Goal: Task Accomplishment & Management: Manage account settings

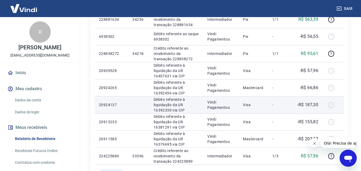
scroll to position [374, 0]
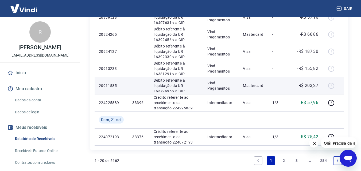
click at [310, 83] on p "-R$ 203,27" at bounding box center [307, 85] width 21 height 6
copy p "203,27"
click at [305, 93] on td "-R$ 203,27" at bounding box center [307, 85] width 30 height 17
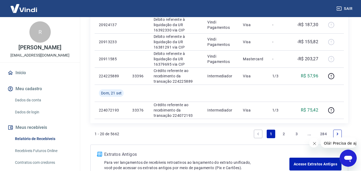
scroll to position [427, 0]
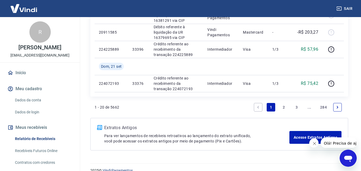
click at [337, 104] on link "Next page" at bounding box center [337, 107] width 9 height 9
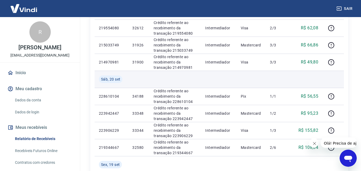
scroll to position [133, 0]
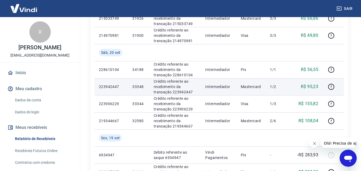
click at [313, 86] on p "R$ 95,23" at bounding box center [309, 87] width 17 height 6
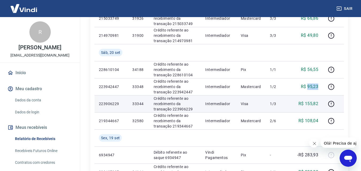
copy p "95,23"
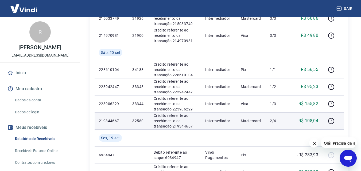
click at [310, 122] on p "R$ 108,04" at bounding box center [308, 121] width 20 height 6
copy p "108,04"
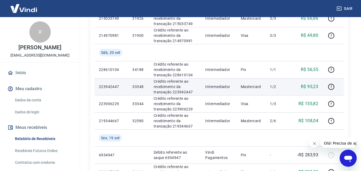
click at [141, 87] on p "33348" at bounding box center [138, 86] width 13 height 5
copy p "33348"
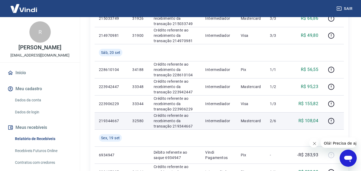
click at [140, 119] on p "32580" at bounding box center [138, 120] width 13 height 5
copy p "32580"
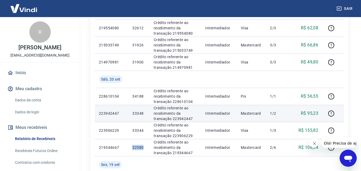
scroll to position [80, 0]
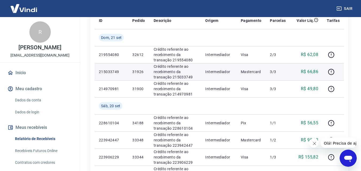
click at [313, 70] on p "R$ 66,86" at bounding box center [309, 72] width 17 height 6
copy p "66,86"
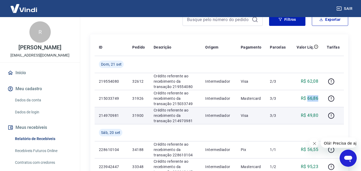
scroll to position [27, 0]
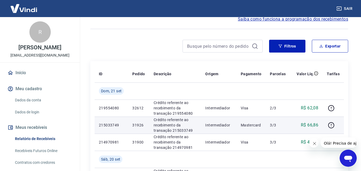
click at [138, 125] on p "31926" at bounding box center [138, 125] width 13 height 5
copy p "31926"
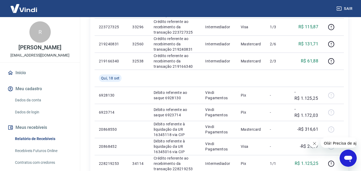
scroll to position [400, 0]
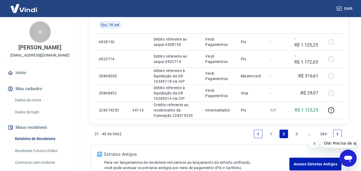
click at [259, 134] on icon "Previous page" at bounding box center [258, 134] width 4 height 4
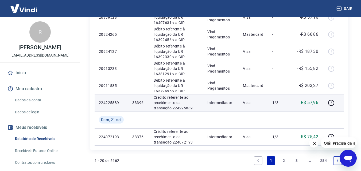
scroll to position [400, 0]
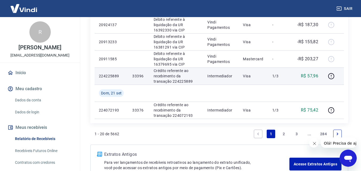
click at [314, 76] on p "R$ 57,96" at bounding box center [309, 76] width 17 height 6
copy p "57,96"
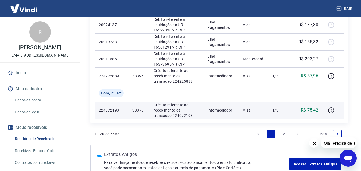
click at [314, 109] on p "R$ 75,42" at bounding box center [309, 110] width 17 height 6
copy p "75,42"
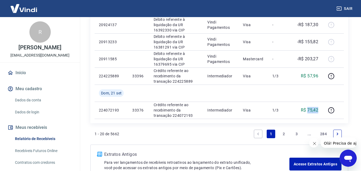
scroll to position [427, 0]
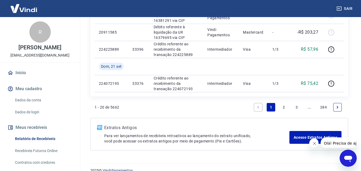
click at [337, 109] on icon "Next page" at bounding box center [337, 107] width 4 height 4
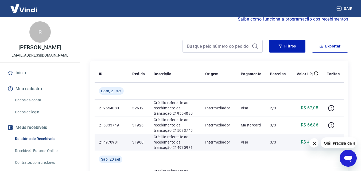
scroll to position [80, 0]
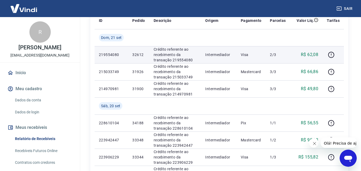
click at [312, 54] on p "R$ 62,08" at bounding box center [309, 55] width 17 height 6
copy p "62,08"
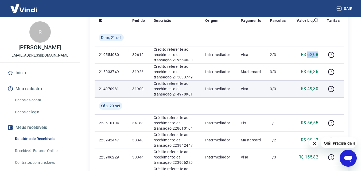
scroll to position [107, 0]
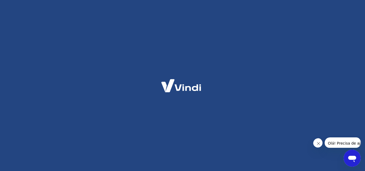
click at [318, 141] on button "Fechar mensagem da empresa" at bounding box center [318, 143] width 11 height 11
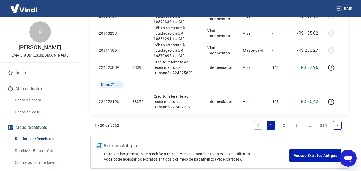
scroll to position [382, 0]
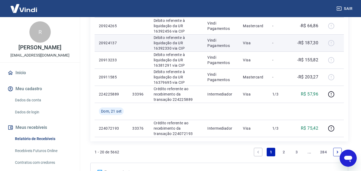
click at [311, 42] on p "-R$ 187,30" at bounding box center [307, 43] width 21 height 6
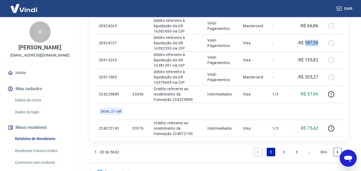
scroll to position [409, 0]
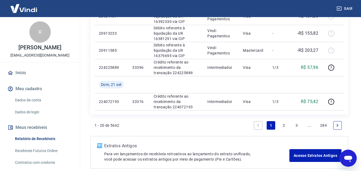
click at [340, 126] on link "Next page" at bounding box center [337, 125] width 9 height 9
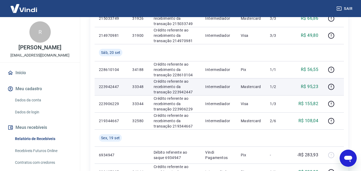
scroll to position [160, 0]
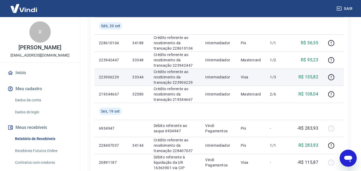
click at [310, 74] on p "R$ 155,82" at bounding box center [308, 77] width 20 height 6
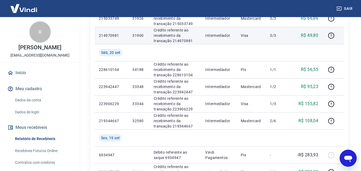
click at [312, 34] on p "R$ 49,80" at bounding box center [309, 35] width 17 height 6
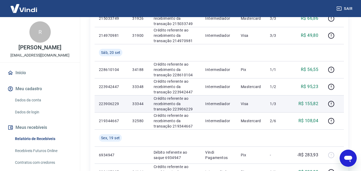
click at [309, 99] on td "R$ 155,82" at bounding box center [306, 103] width 33 height 17
click at [312, 106] on p "R$ 155,82" at bounding box center [308, 104] width 20 height 6
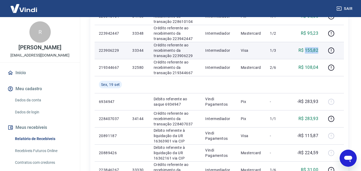
scroll to position [160, 0]
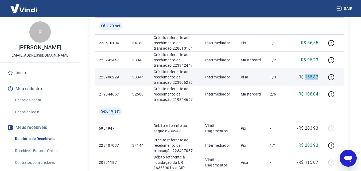
click at [311, 77] on p "R$ 155,82" at bounding box center [308, 77] width 20 height 6
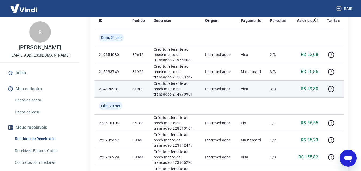
scroll to position [27, 0]
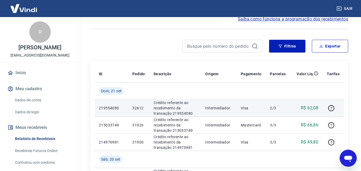
click at [312, 105] on p "R$ 62,08" at bounding box center [309, 108] width 17 height 6
click at [312, 104] on td "R$ 62,08" at bounding box center [306, 108] width 33 height 17
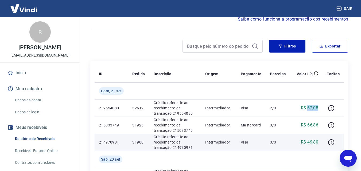
scroll to position [80, 0]
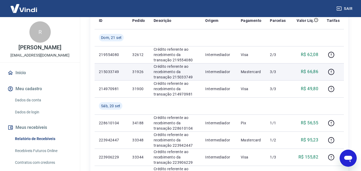
click at [313, 74] on p "R$ 66,86" at bounding box center [309, 72] width 17 height 6
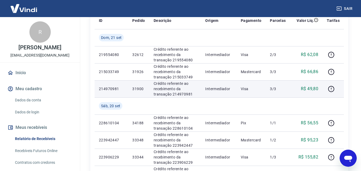
click at [314, 89] on p "R$ 49,80" at bounding box center [309, 89] width 17 height 6
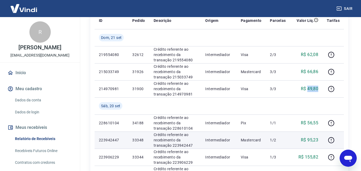
scroll to position [107, 0]
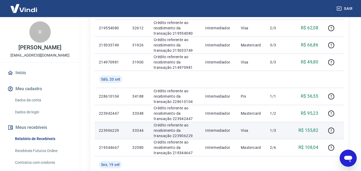
click at [311, 129] on p "R$ 155,82" at bounding box center [308, 130] width 20 height 6
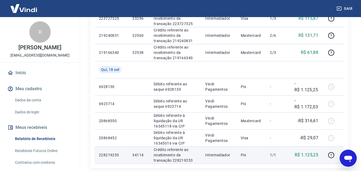
scroll to position [329, 0]
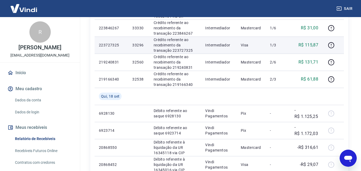
click at [309, 45] on p "R$ 115,87" at bounding box center [308, 45] width 20 height 6
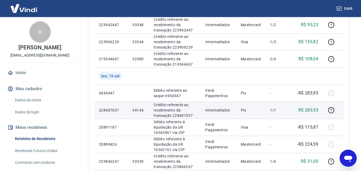
scroll to position [169, 0]
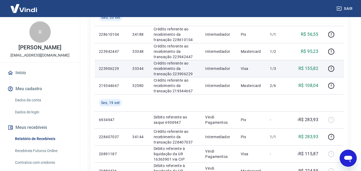
click at [310, 67] on p "R$ 155,82" at bounding box center [308, 68] width 20 height 6
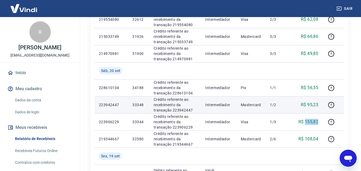
scroll to position [89, 0]
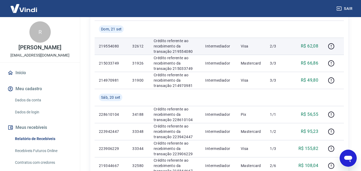
click at [310, 44] on p "R$ 62,08" at bounding box center [309, 46] width 17 height 6
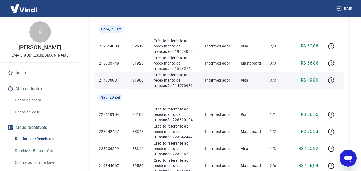
click at [311, 83] on p "R$ 49,80" at bounding box center [309, 80] width 17 height 6
click at [312, 78] on p "R$ 49,80" at bounding box center [309, 80] width 17 height 6
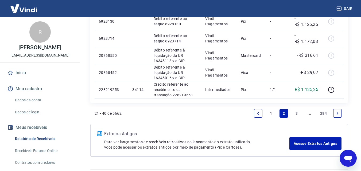
scroll to position [422, 0]
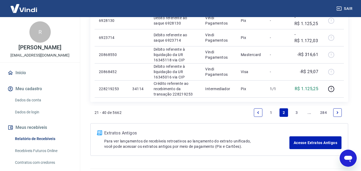
click at [258, 111] on icon "Previous page" at bounding box center [258, 112] width 2 height 2
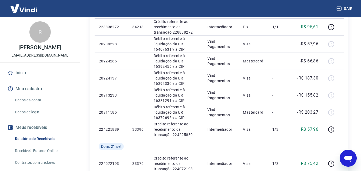
scroll to position [400, 0]
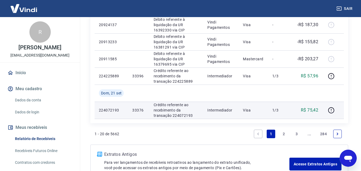
click at [314, 112] on p "R$ 75,42" at bounding box center [309, 110] width 17 height 6
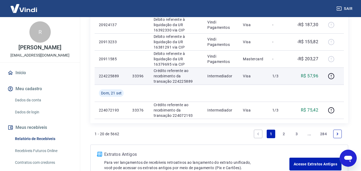
click at [312, 77] on p "R$ 57,96" at bounding box center [309, 76] width 17 height 6
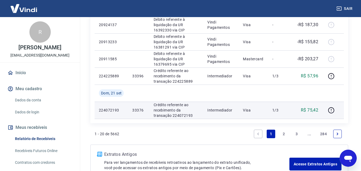
click at [311, 110] on p "R$ 75,42" at bounding box center [309, 110] width 17 height 6
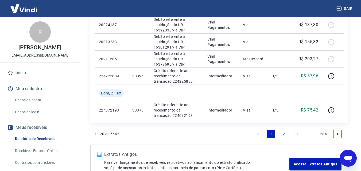
click at [337, 135] on icon "Next page" at bounding box center [337, 134] width 4 height 4
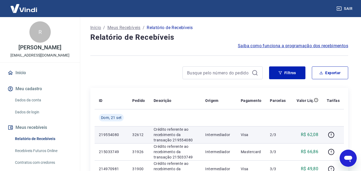
click at [311, 134] on p "R$ 62,08" at bounding box center [309, 135] width 17 height 6
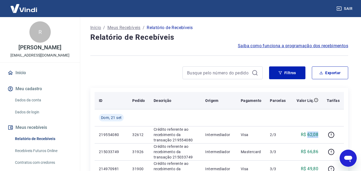
scroll to position [27, 0]
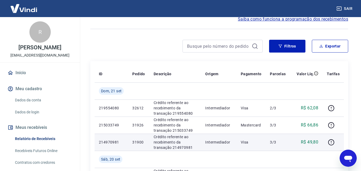
click at [311, 140] on p "R$ 49,80" at bounding box center [309, 142] width 17 height 6
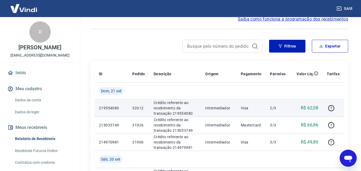
click at [311, 109] on p "R$ 62,08" at bounding box center [309, 108] width 17 height 6
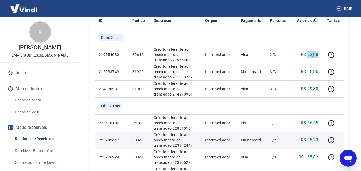
scroll to position [107, 0]
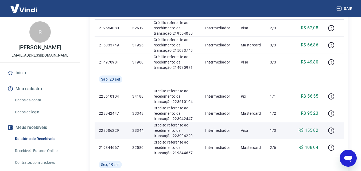
click at [314, 131] on p "R$ 155,82" at bounding box center [308, 130] width 20 height 6
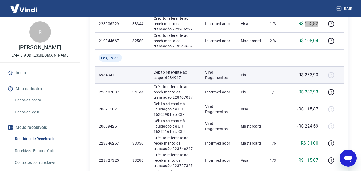
scroll to position [267, 0]
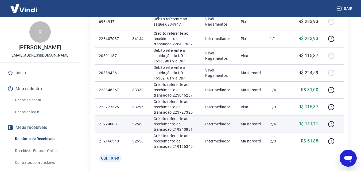
click at [310, 122] on p "R$ 131,71" at bounding box center [308, 124] width 20 height 6
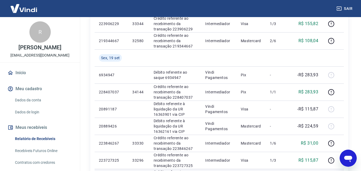
scroll to position [160, 0]
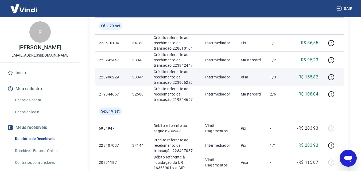
click at [309, 78] on p "R$ 155,82" at bounding box center [308, 77] width 20 height 6
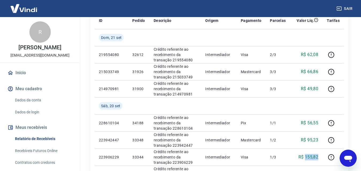
scroll to position [0, 0]
